Goal: Task Accomplishment & Management: Use online tool/utility

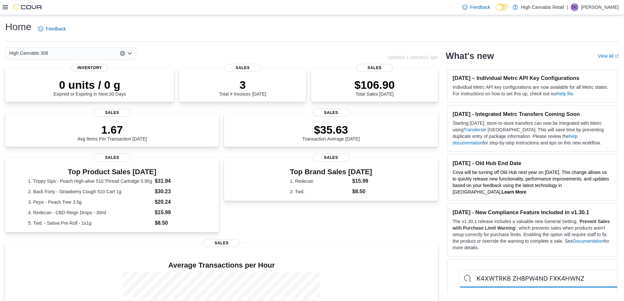
click at [2, 5] on div "Feedback Dark Mode High Cannabis Retail | DC [PERSON_NAME]" at bounding box center [312, 7] width 624 height 15
click at [5, 6] on icon at bounding box center [5, 7] width 5 height 4
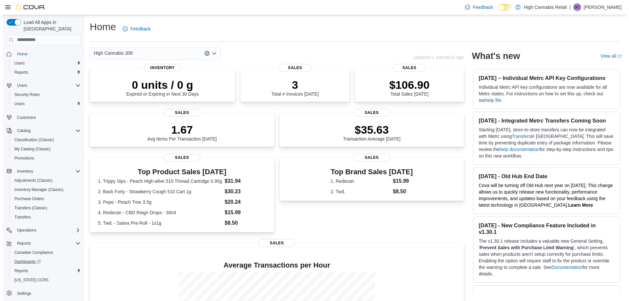
scroll to position [1, 0]
click at [19, 267] on span "Reports" at bounding box center [19, 269] width 14 height 5
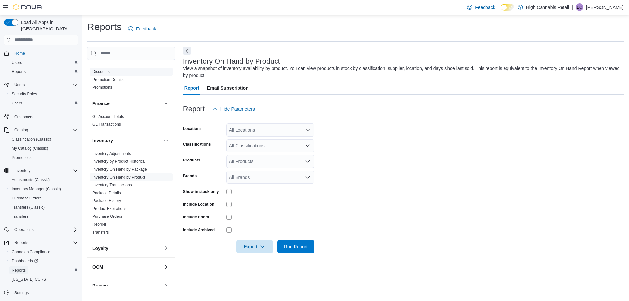
scroll to position [131, 0]
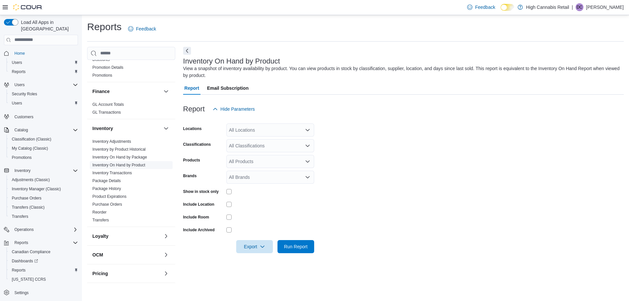
click at [131, 164] on link "Inventory On Hand by Product" at bounding box center [118, 165] width 53 height 5
click at [277, 129] on div "All Locations" at bounding box center [270, 129] width 88 height 13
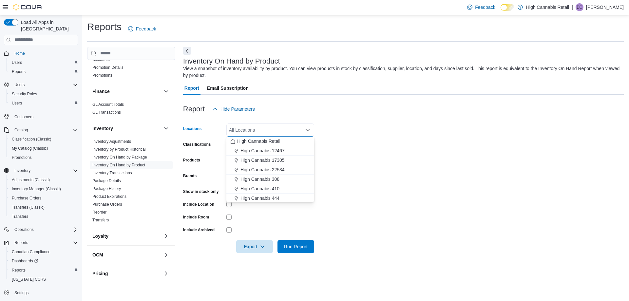
drag, startPoint x: 273, startPoint y: 179, endPoint x: 328, endPoint y: 172, distance: 56.1
click at [273, 179] on span "High Cannabis 308" at bounding box center [259, 179] width 39 height 7
click at [376, 172] on form "Locations High Cannabis 308 Combo box. Selected. High Cannabis 308. Press Backs…" at bounding box center [403, 185] width 440 height 138
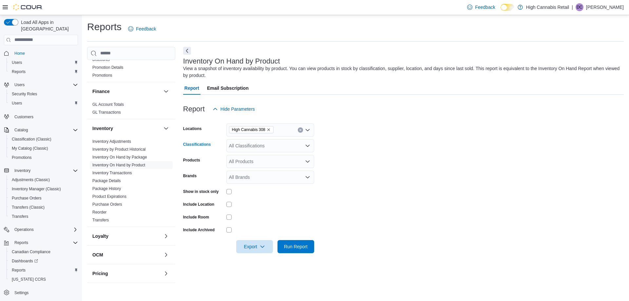
click at [259, 146] on div "All Classifications" at bounding box center [270, 145] width 88 height 13
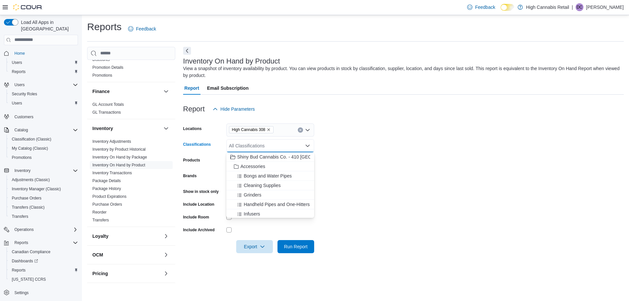
click at [259, 145] on div "All Classifications Combo box. Selected. Combo box input. All Classifications. …" at bounding box center [270, 145] width 88 height 13
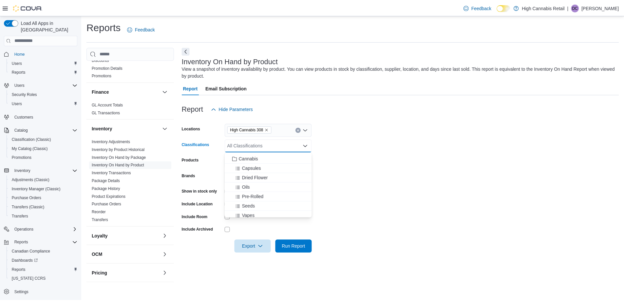
scroll to position [164, 0]
click at [262, 203] on span "Beverages" at bounding box center [255, 202] width 22 height 7
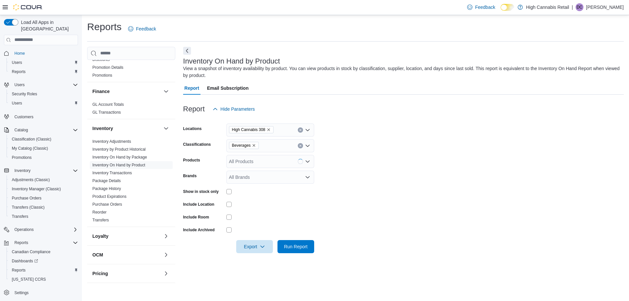
click at [369, 181] on form "Locations High Cannabis 308 Classifications Beverages Products All Products Bra…" at bounding box center [403, 185] width 440 height 138
click at [268, 162] on div "All Products" at bounding box center [270, 161] width 88 height 13
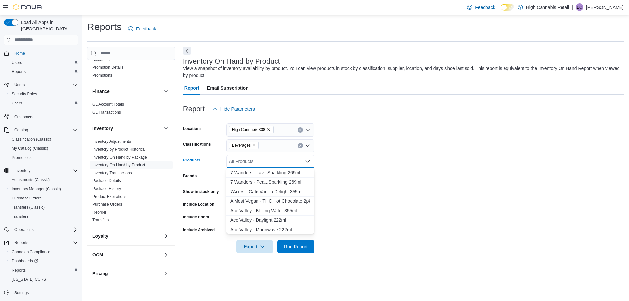
click at [268, 162] on div "All Products Combo box. Selected. Combo box input. All Products. Type some text…" at bounding box center [270, 161] width 88 height 13
click at [395, 164] on form "Locations High Cannabis 308 Classifications Beverages Products All Products Com…" at bounding box center [403, 185] width 440 height 138
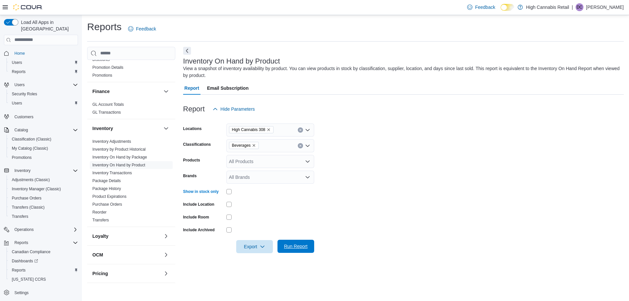
click at [295, 246] on span "Run Report" at bounding box center [296, 246] width 24 height 7
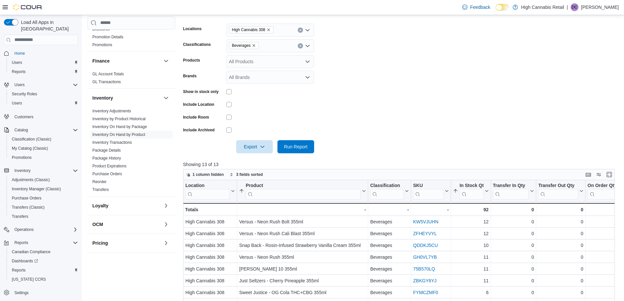
scroll to position [98, 0]
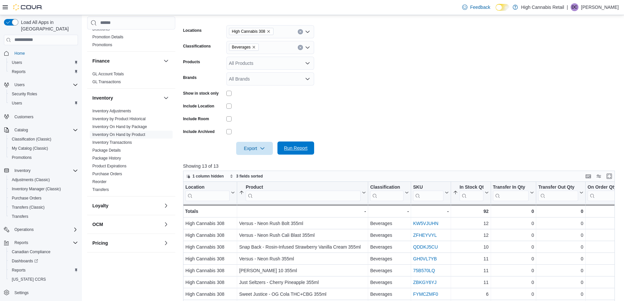
click at [296, 150] on span "Run Report" at bounding box center [296, 148] width 24 height 7
click at [256, 149] on span "Export" at bounding box center [254, 147] width 29 height 13
click at [261, 160] on span "Export to Excel" at bounding box center [255, 161] width 29 height 5
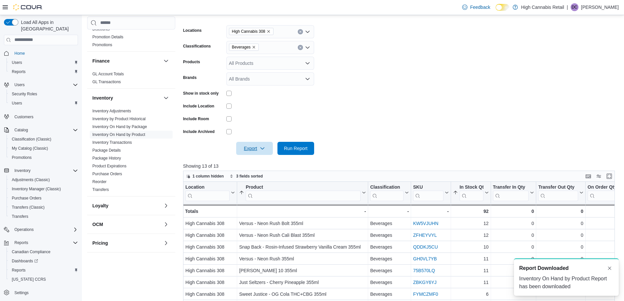
scroll to position [0, 0]
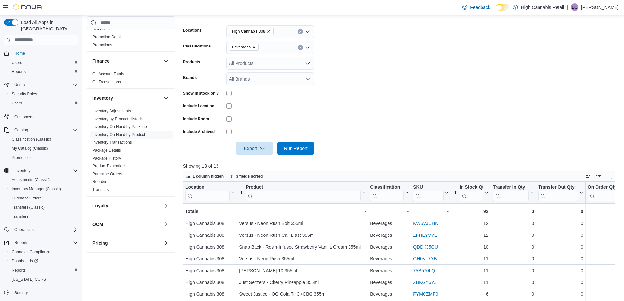
click at [603, 99] on form "Locations High Cannabis 308 Classifications Beverages Products All Products Bra…" at bounding box center [401, 86] width 436 height 138
click at [301, 47] on icon "Clear input" at bounding box center [300, 47] width 2 height 2
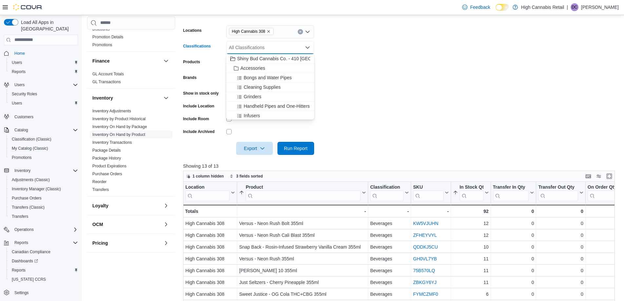
click at [300, 47] on div "All Classifications" at bounding box center [270, 47] width 88 height 13
click at [266, 79] on span "Dried Flower" at bounding box center [257, 79] width 26 height 7
click at [374, 77] on form "Locations High Cannabis 308 Classifications Dried Flower Combo box. Selected. D…" at bounding box center [401, 86] width 436 height 138
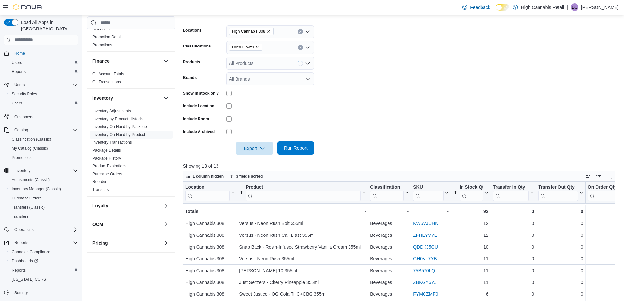
click at [292, 149] on span "Run Report" at bounding box center [296, 148] width 24 height 7
click at [259, 149] on span "Export" at bounding box center [254, 147] width 29 height 13
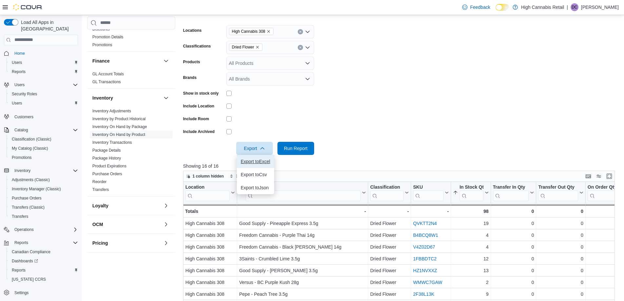
click at [258, 162] on span "Export to Excel" at bounding box center [255, 161] width 29 height 5
click at [476, 66] on form "Locations High Cannabis 308 Classifications Dried Flower Products All Products …" at bounding box center [401, 86] width 436 height 138
click at [299, 46] on icon "Clear input" at bounding box center [300, 47] width 3 height 3
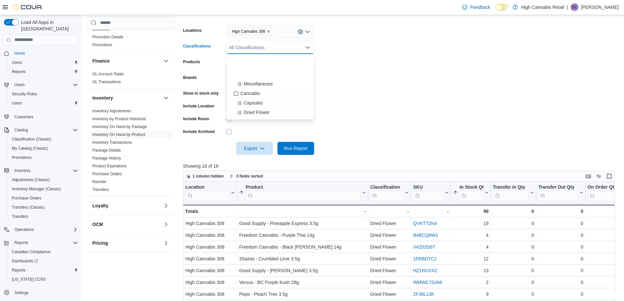
scroll to position [164, 0]
click at [258, 93] on span "Edibles" at bounding box center [251, 94] width 15 height 7
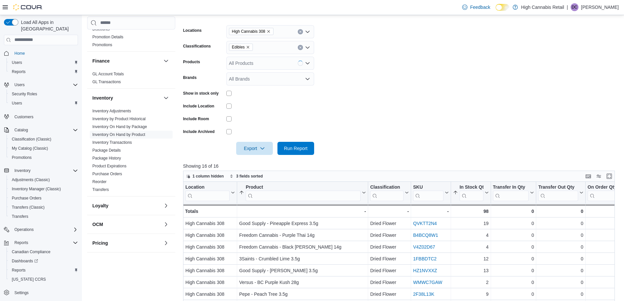
click at [371, 93] on form "Locations High Cannabis 308 Classifications Edibles Products All Products Brand…" at bounding box center [401, 86] width 436 height 138
click at [293, 145] on span "Run Report" at bounding box center [296, 148] width 24 height 7
click at [257, 151] on span "Export" at bounding box center [254, 147] width 29 height 13
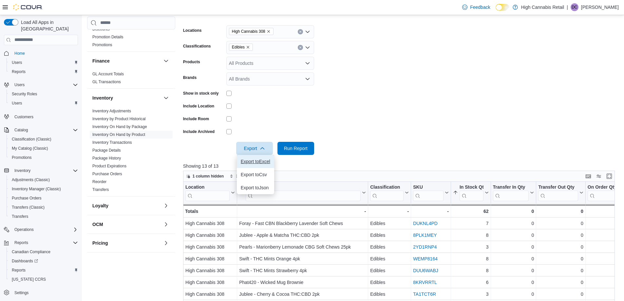
click at [263, 162] on span "Export to Excel" at bounding box center [255, 161] width 29 height 5
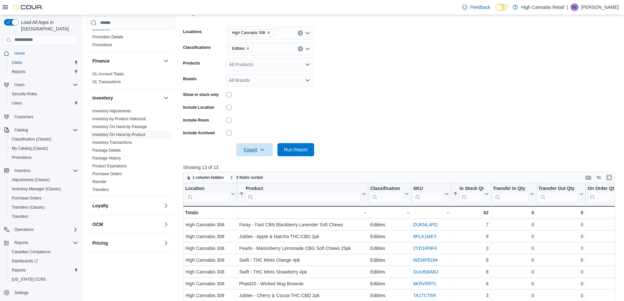
scroll to position [98, 0]
click at [253, 147] on span "Export" at bounding box center [254, 147] width 29 height 13
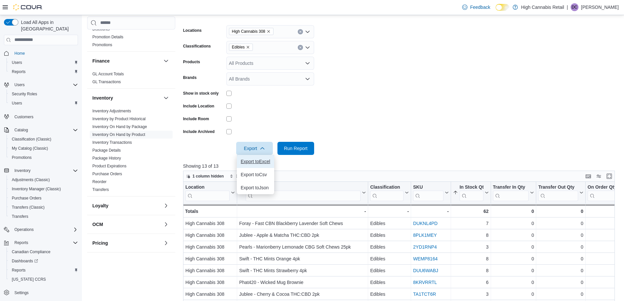
click at [258, 159] on span "Export to Excel" at bounding box center [255, 161] width 29 height 5
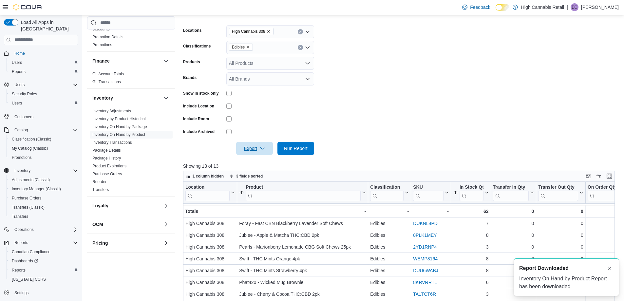
scroll to position [0, 0]
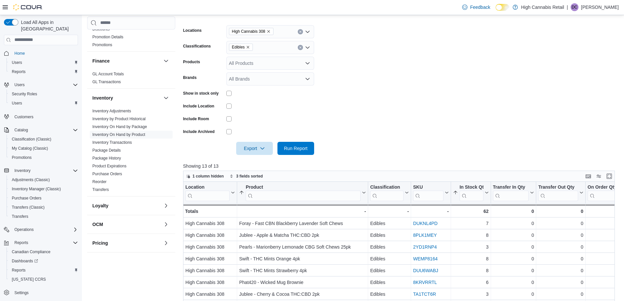
click at [442, 23] on div at bounding box center [401, 21] width 436 height 8
